Goal: Find specific page/section: Find specific page/section

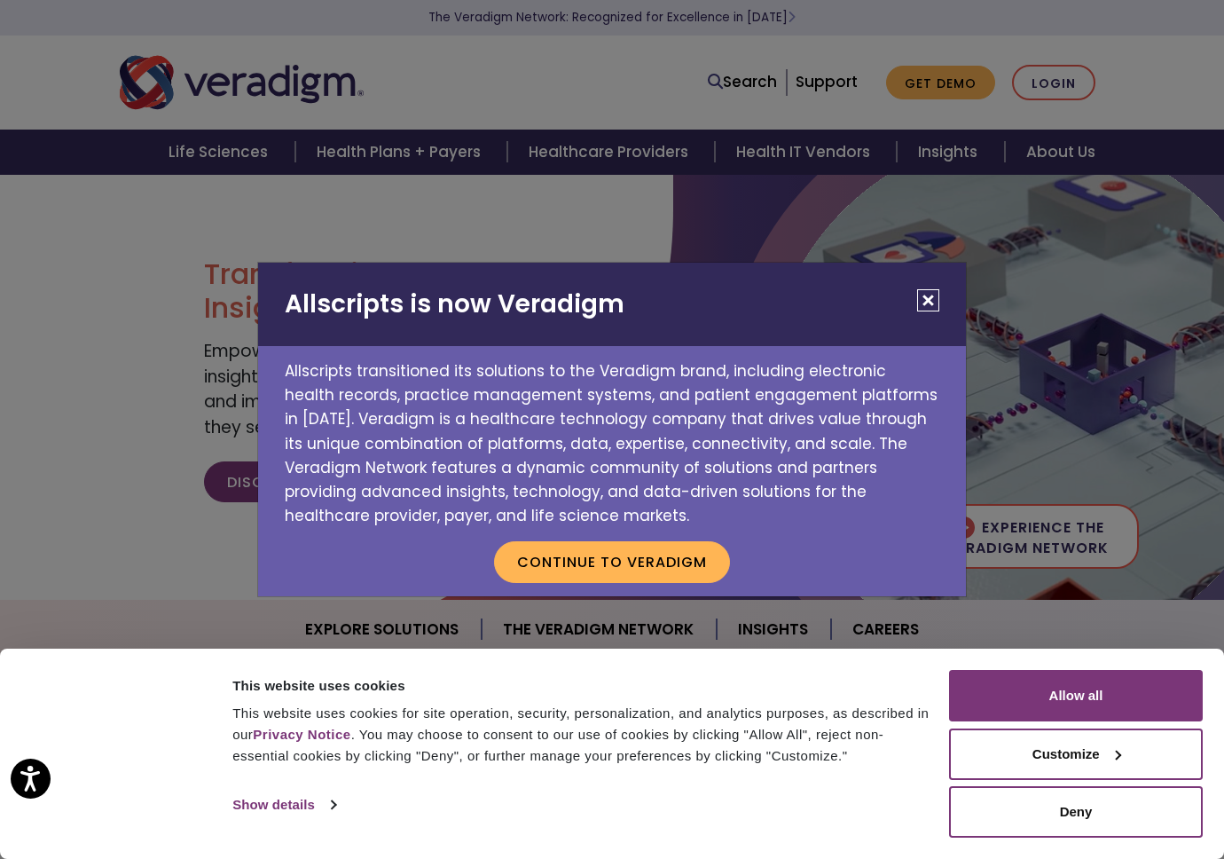
click at [923, 302] on button "Close" at bounding box center [928, 300] width 22 height 22
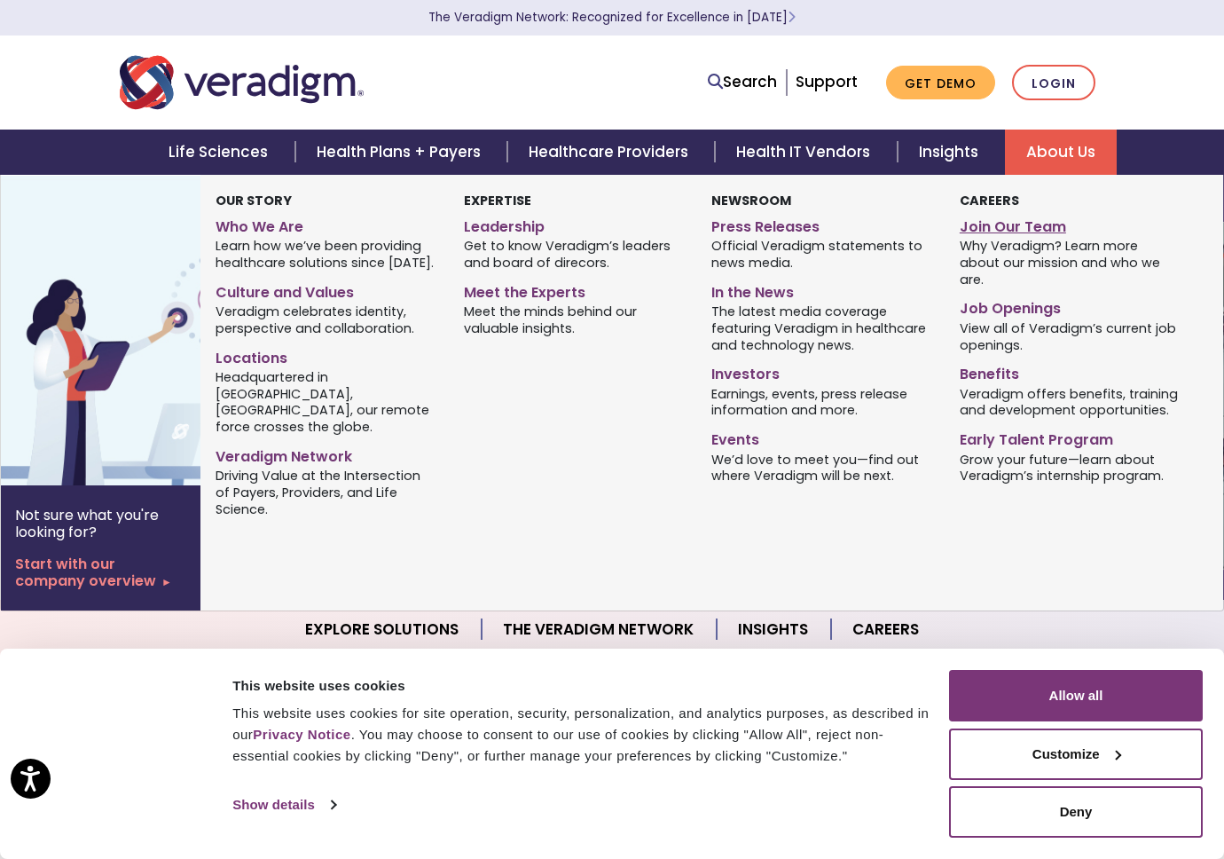
click at [1012, 222] on link "Join Our Team" at bounding box center [1071, 224] width 222 height 26
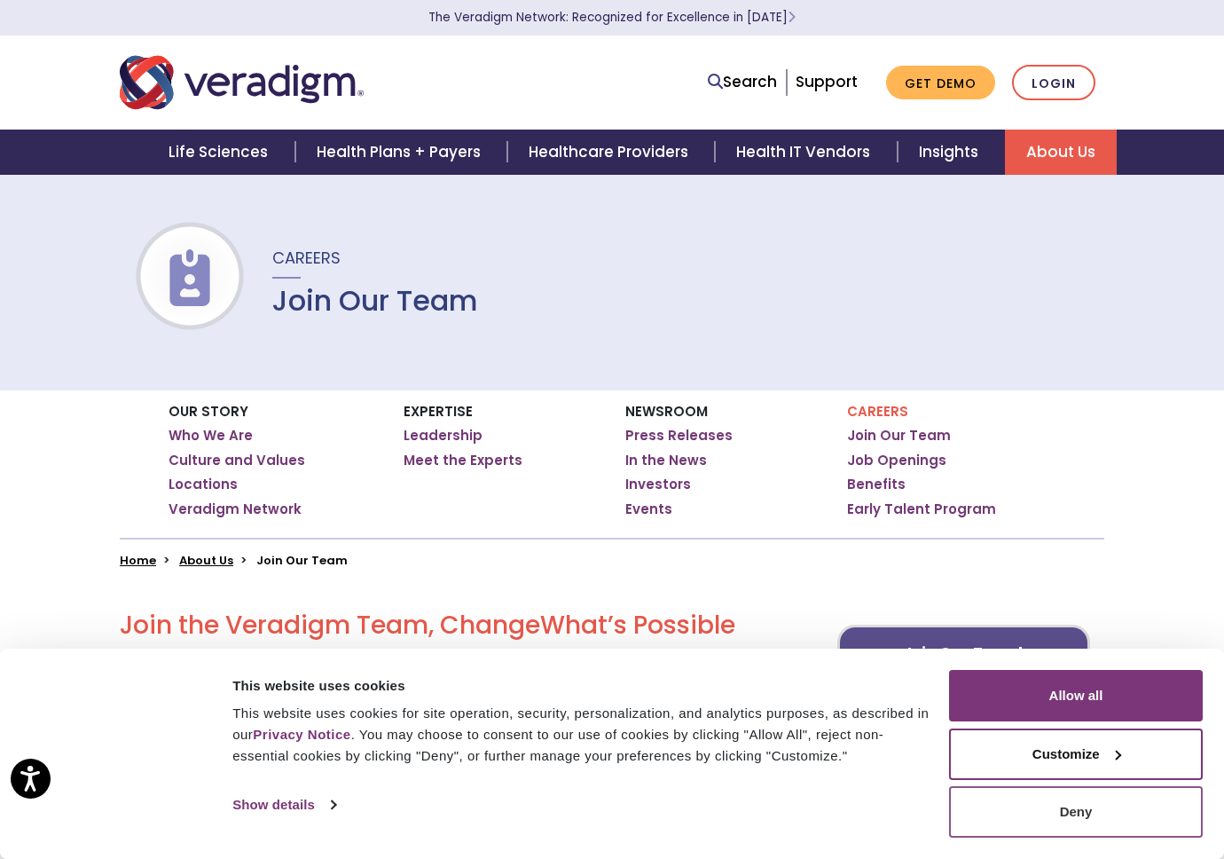
click at [1103, 811] on button "Deny" at bounding box center [1076, 811] width 254 height 51
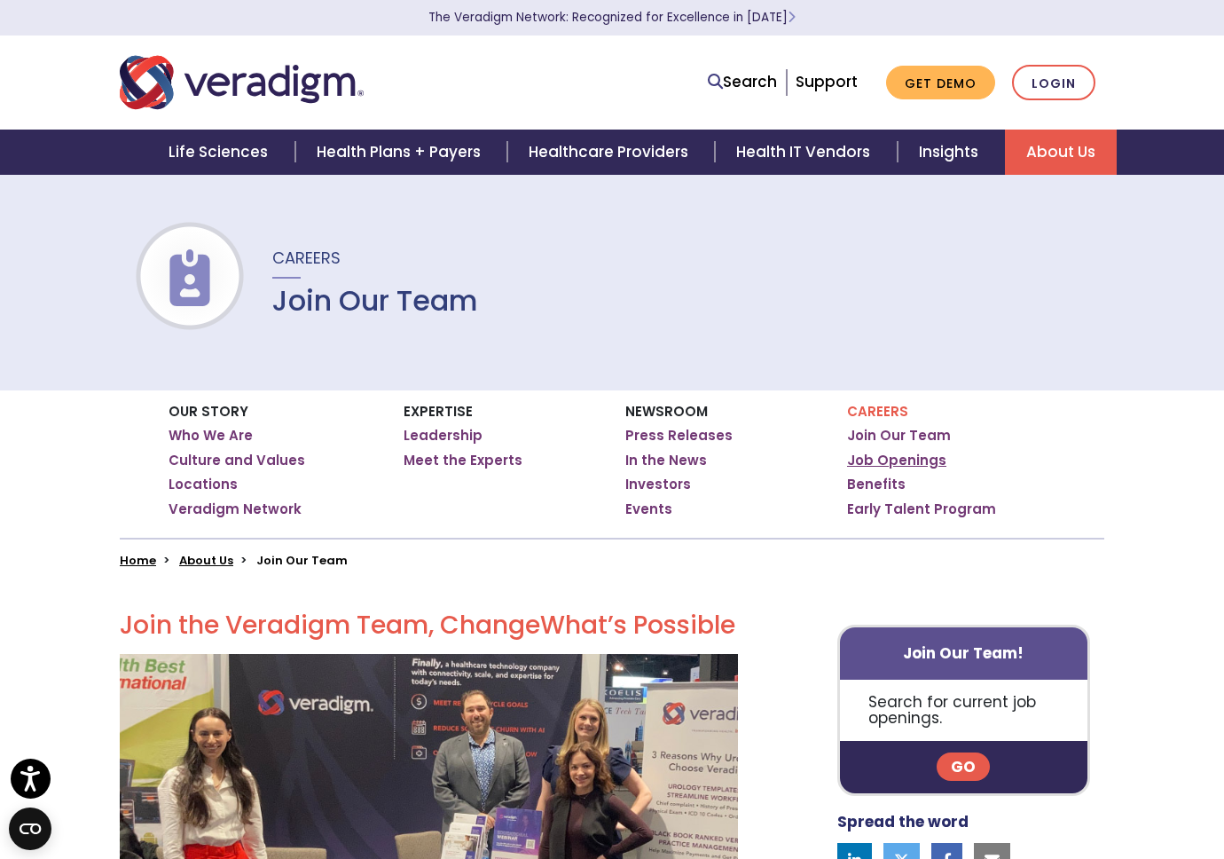
click at [891, 453] on link "Job Openings" at bounding box center [896, 461] width 99 height 18
